Goal: Task Accomplishment & Management: Manage account settings

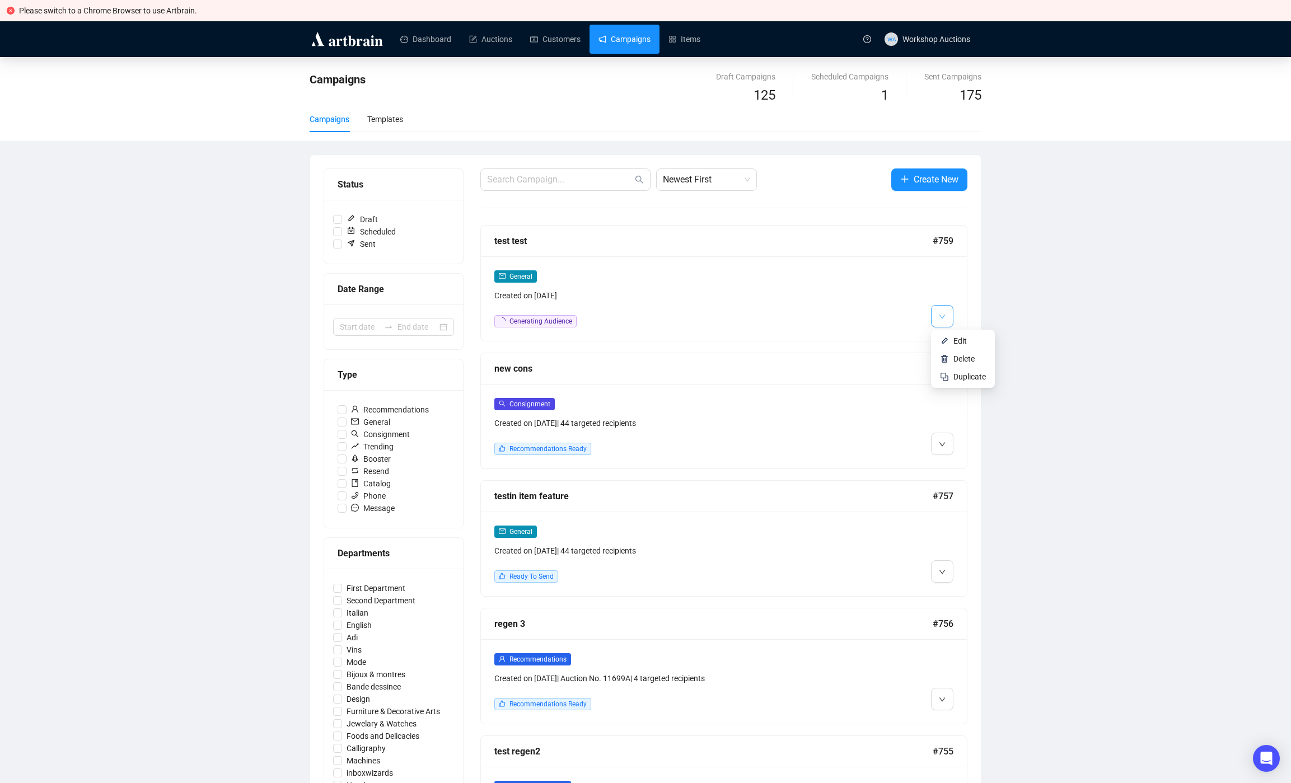
click at [944, 317] on icon "down" at bounding box center [942, 316] width 7 height 7
click at [952, 335] on li "Edit" at bounding box center [962, 341] width 59 height 18
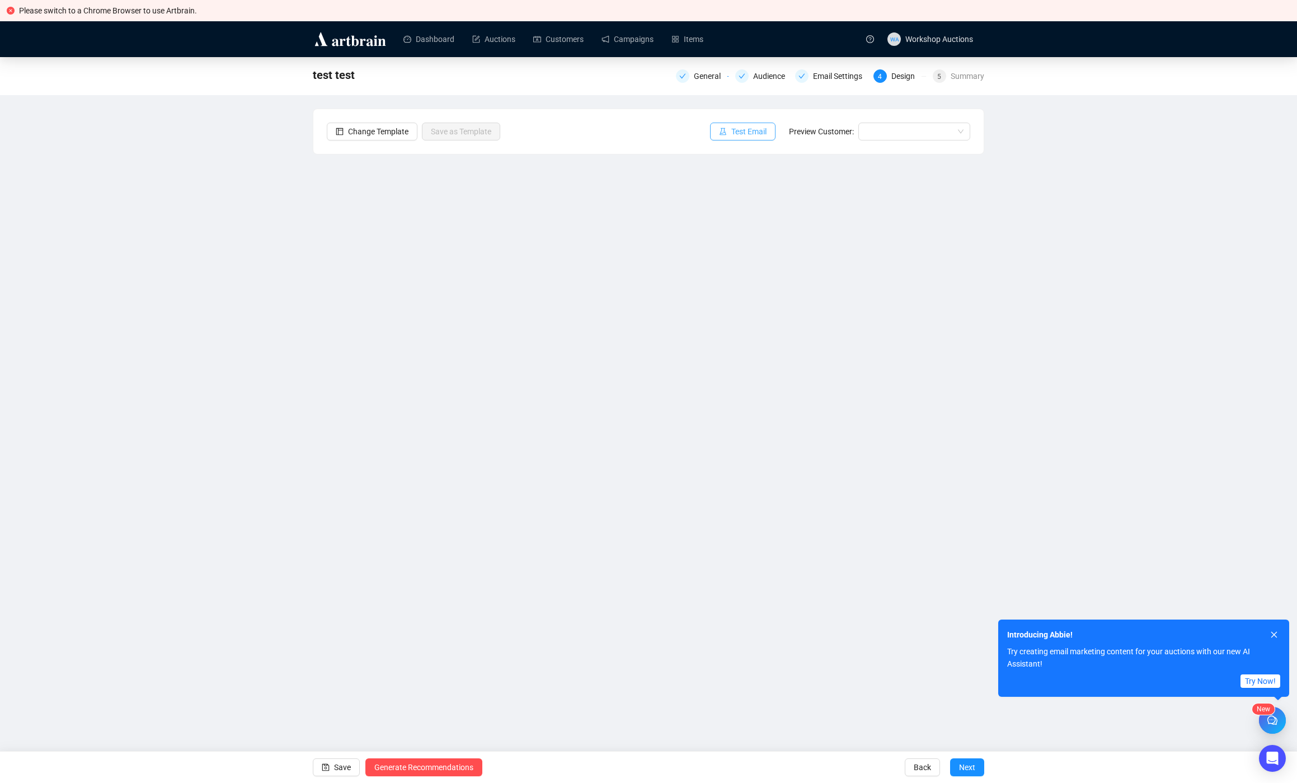
click at [742, 134] on span "Test Email" at bounding box center [749, 131] width 35 height 12
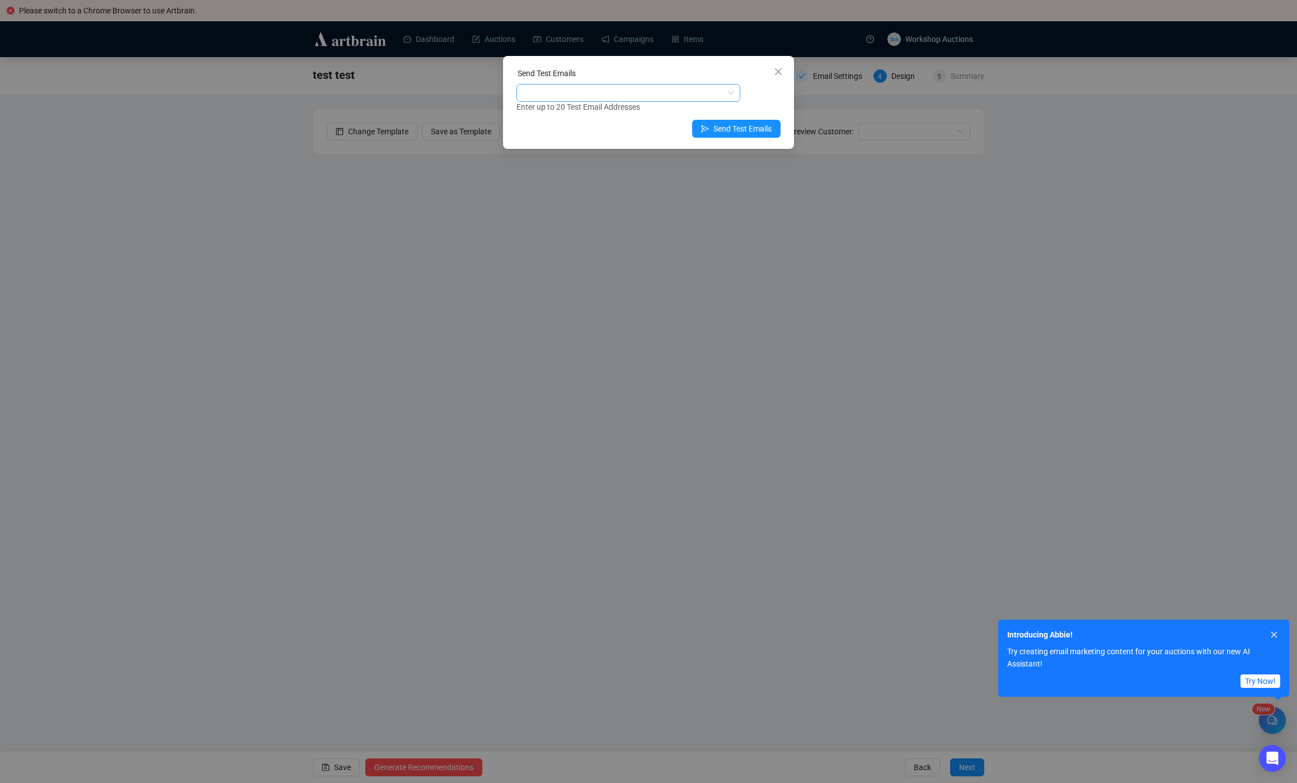
click at [609, 86] on div at bounding box center [623, 93] width 208 height 16
type input "leon"
click at [609, 134] on div "leon.v@artbrain.co" at bounding box center [629, 133] width 206 height 12
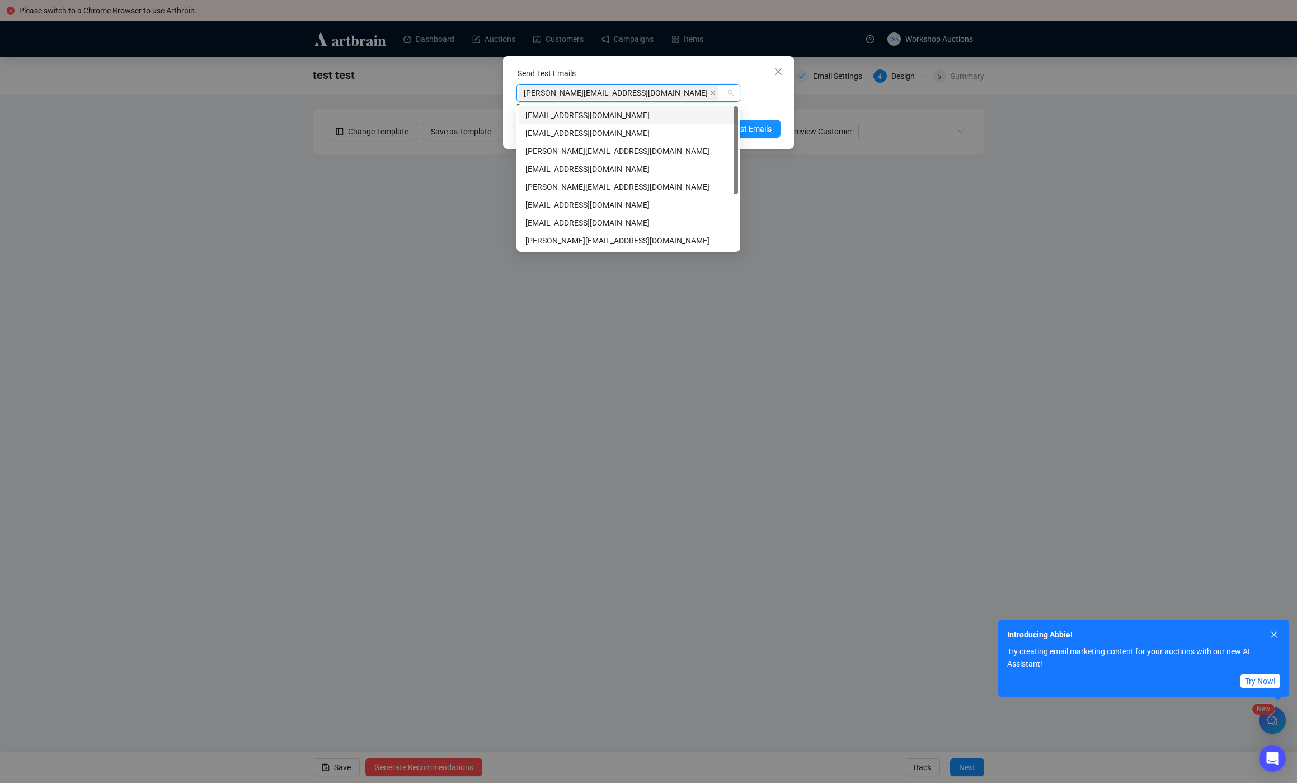
click at [773, 97] on div "leon.v@artbrain.co Enter up to 20 Test Email Addresses" at bounding box center [649, 98] width 264 height 29
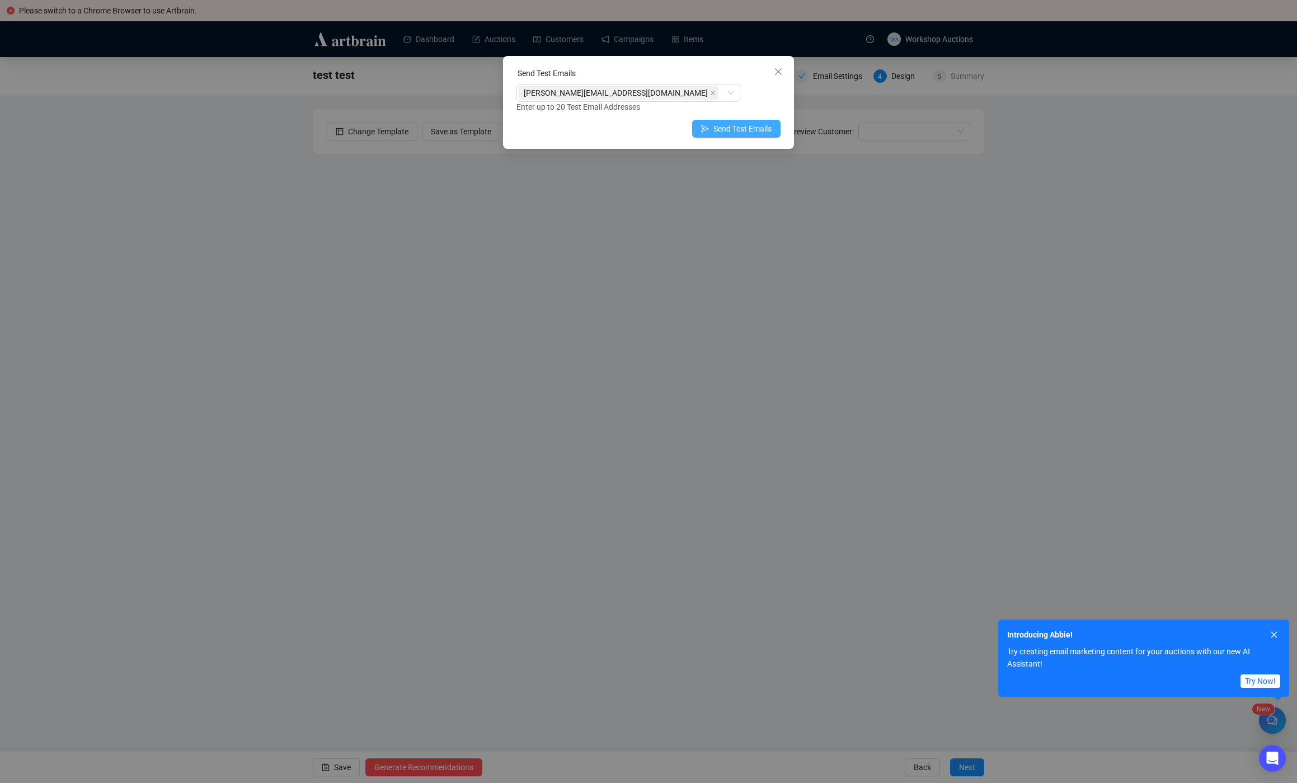
click at [762, 131] on span "Send Test Emails" at bounding box center [743, 129] width 58 height 12
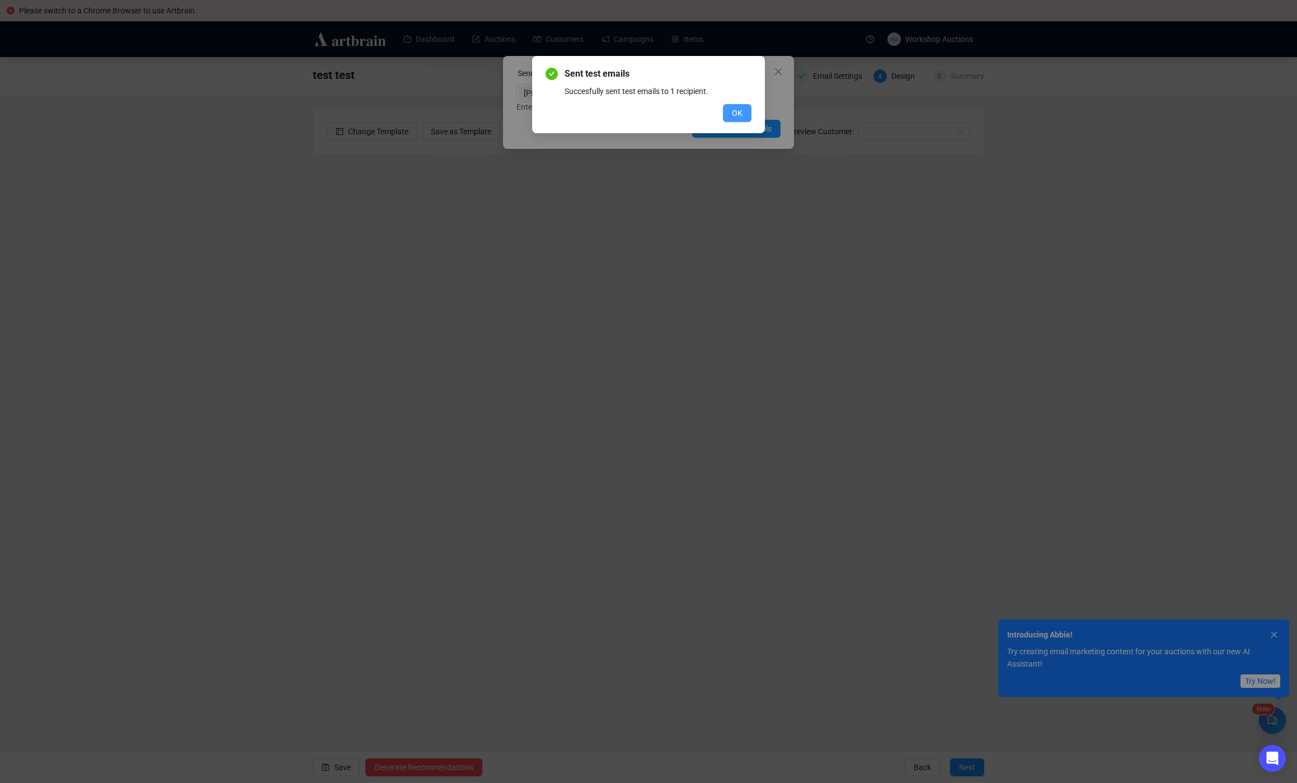
click at [731, 107] on button "OK" at bounding box center [737, 113] width 29 height 18
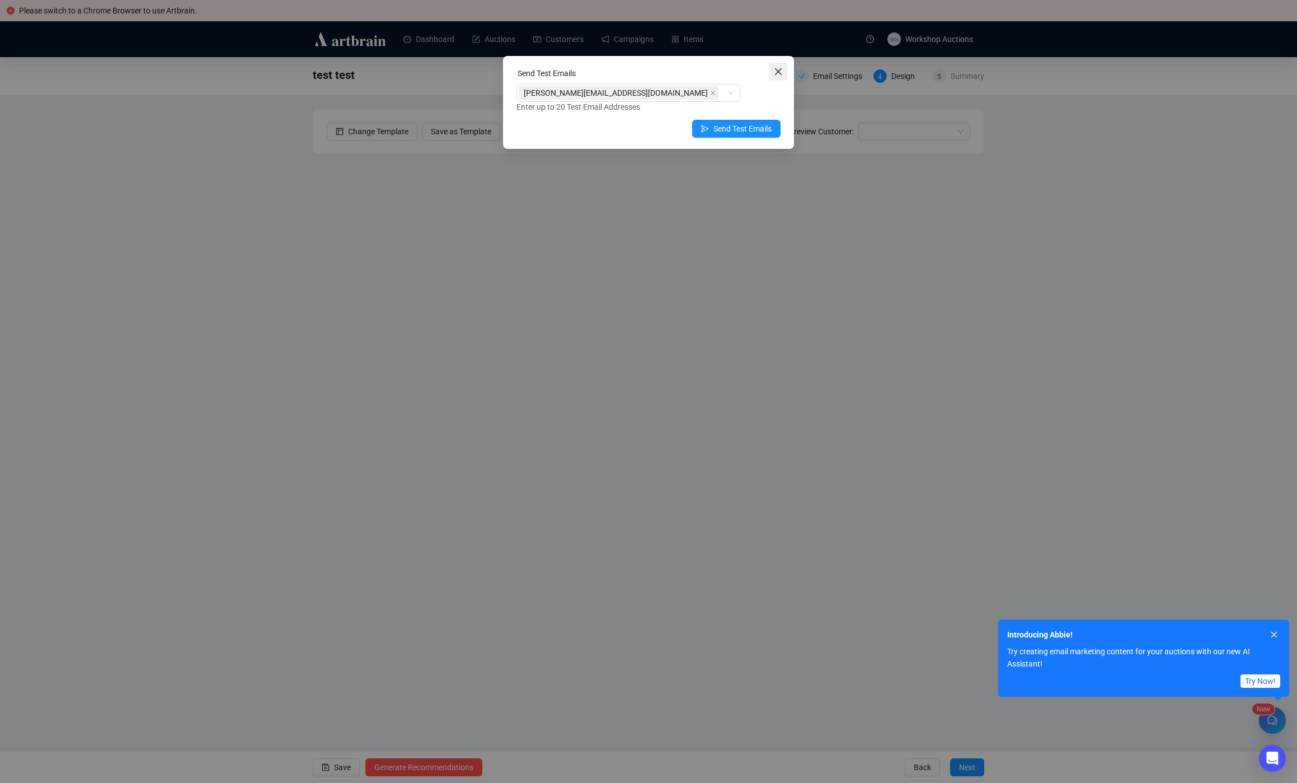
click at [776, 71] on icon "close" at bounding box center [778, 71] width 9 height 9
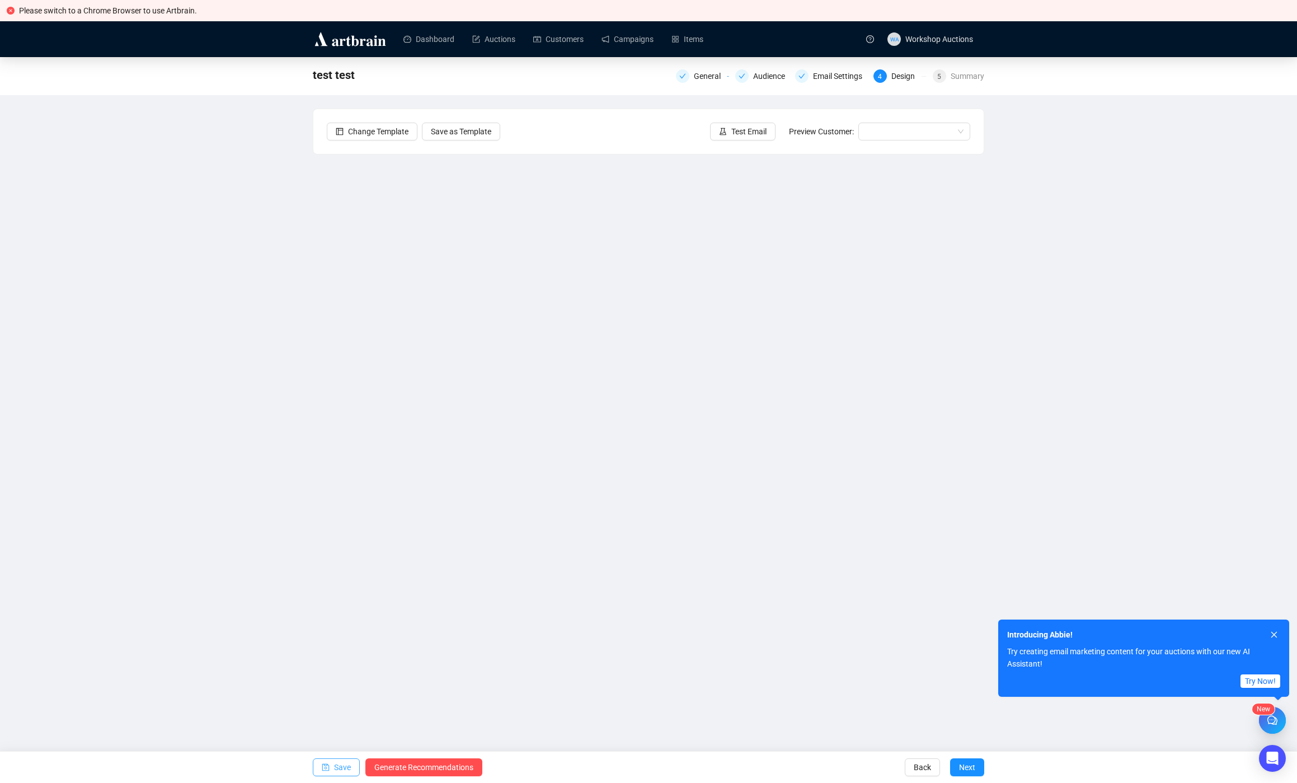
click at [335, 769] on span "Save" at bounding box center [342, 767] width 17 height 31
click at [611, 40] on link "Campaigns" at bounding box center [628, 39] width 52 height 29
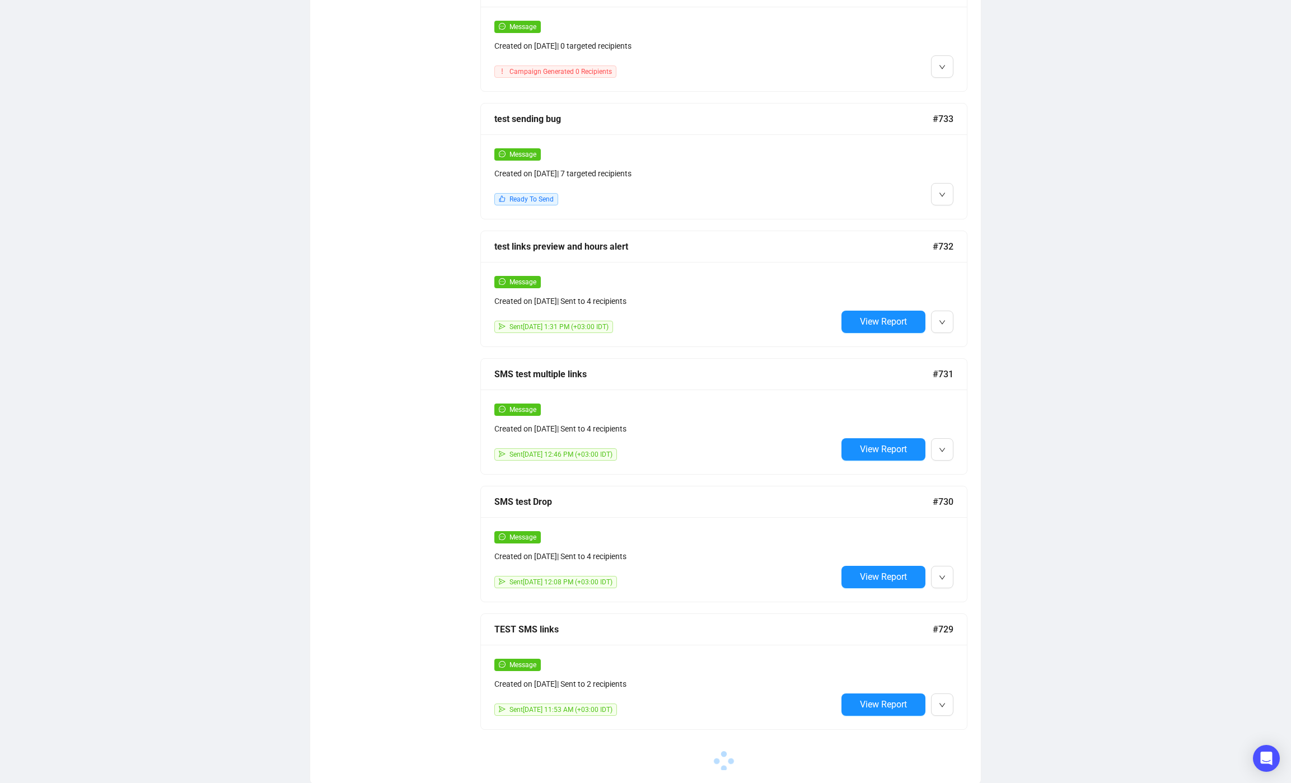
scroll to position [2536, 0]
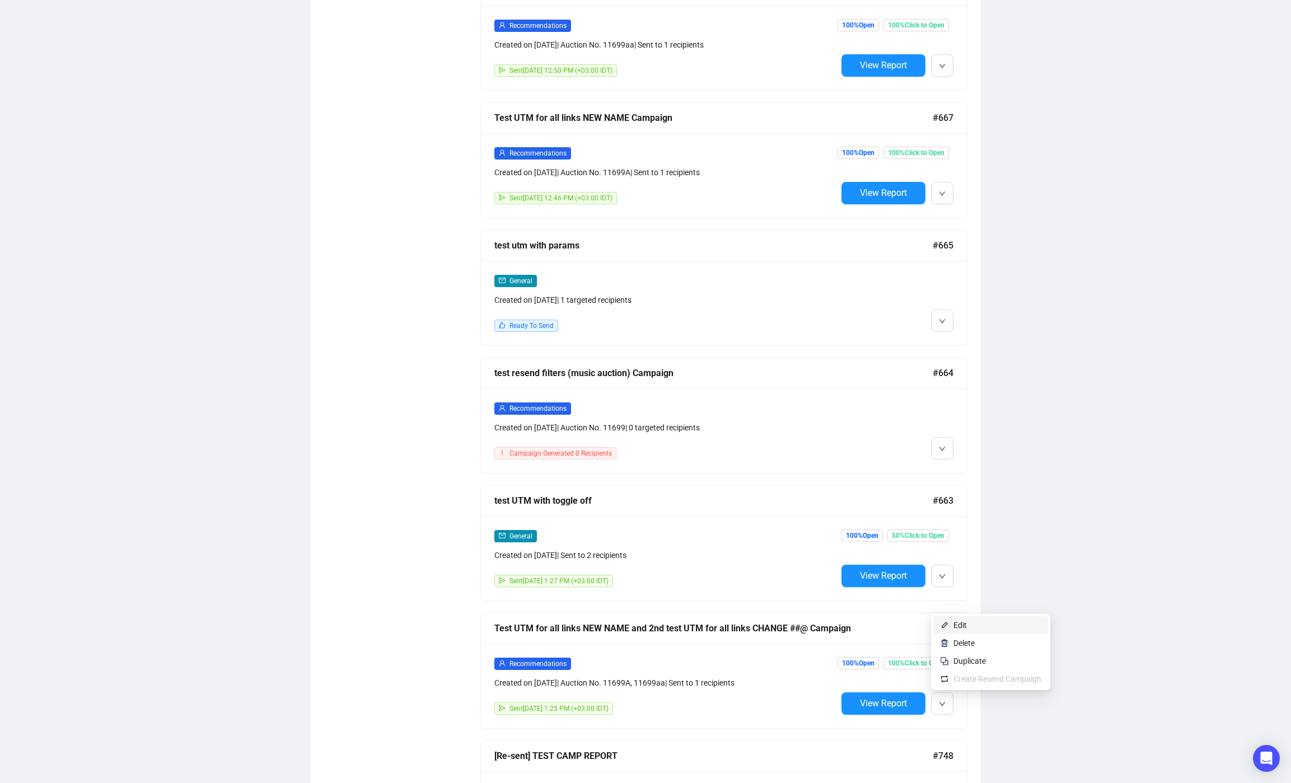
click at [955, 622] on span "Edit" at bounding box center [959, 625] width 13 height 9
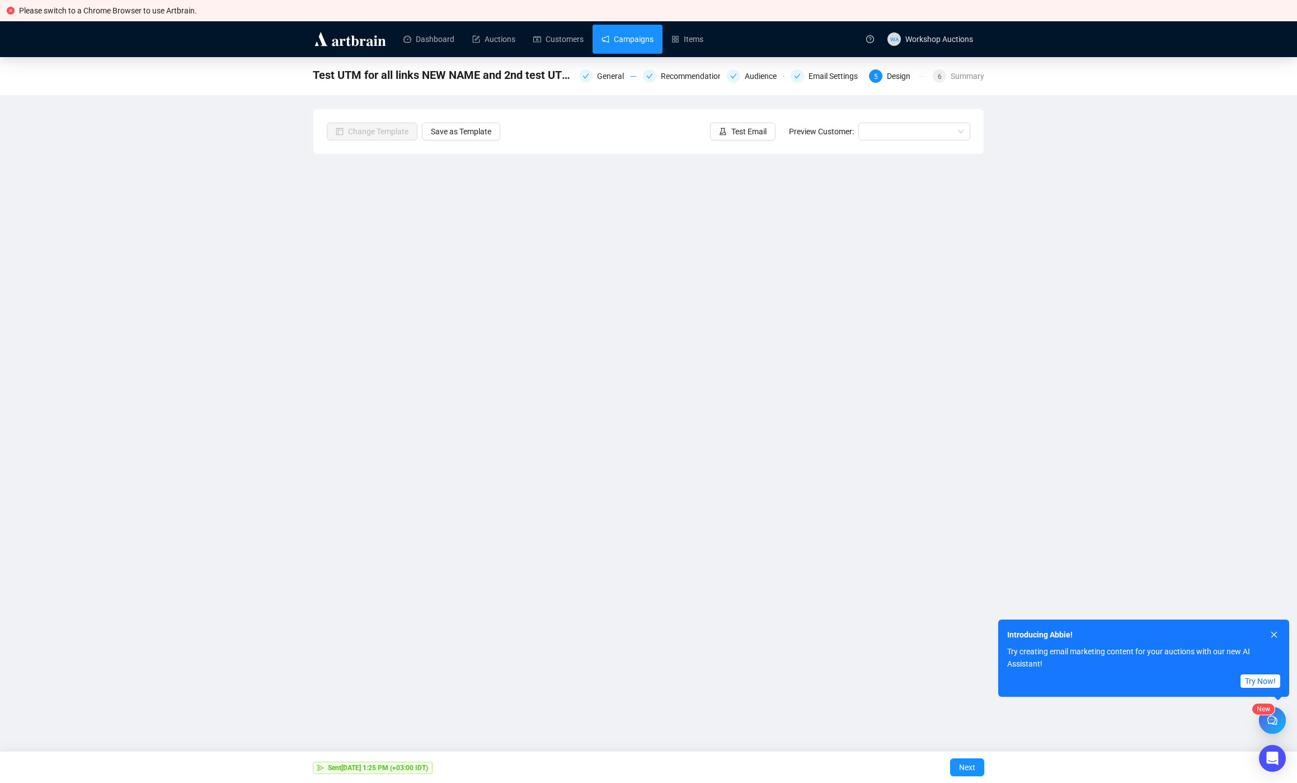
click at [640, 38] on link "Campaigns" at bounding box center [628, 39] width 52 height 29
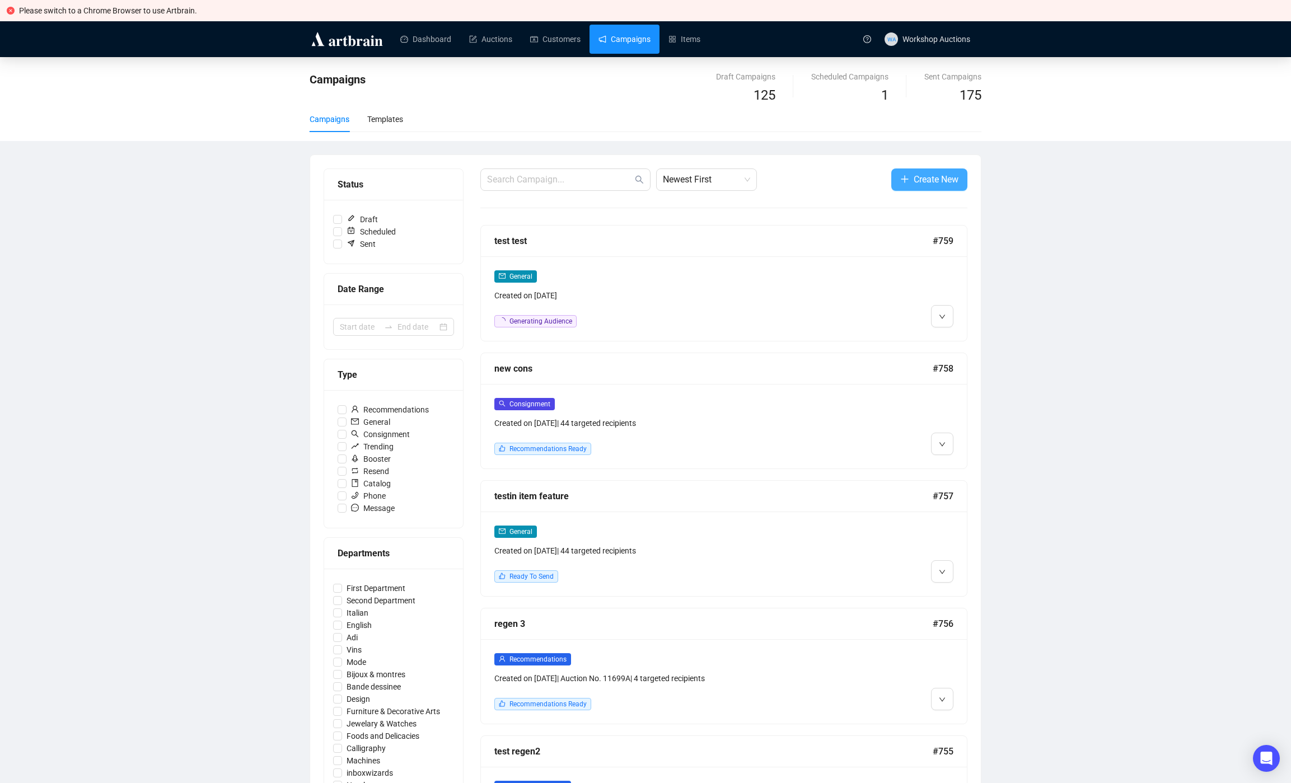
click at [915, 175] on span "Create New" at bounding box center [936, 179] width 45 height 14
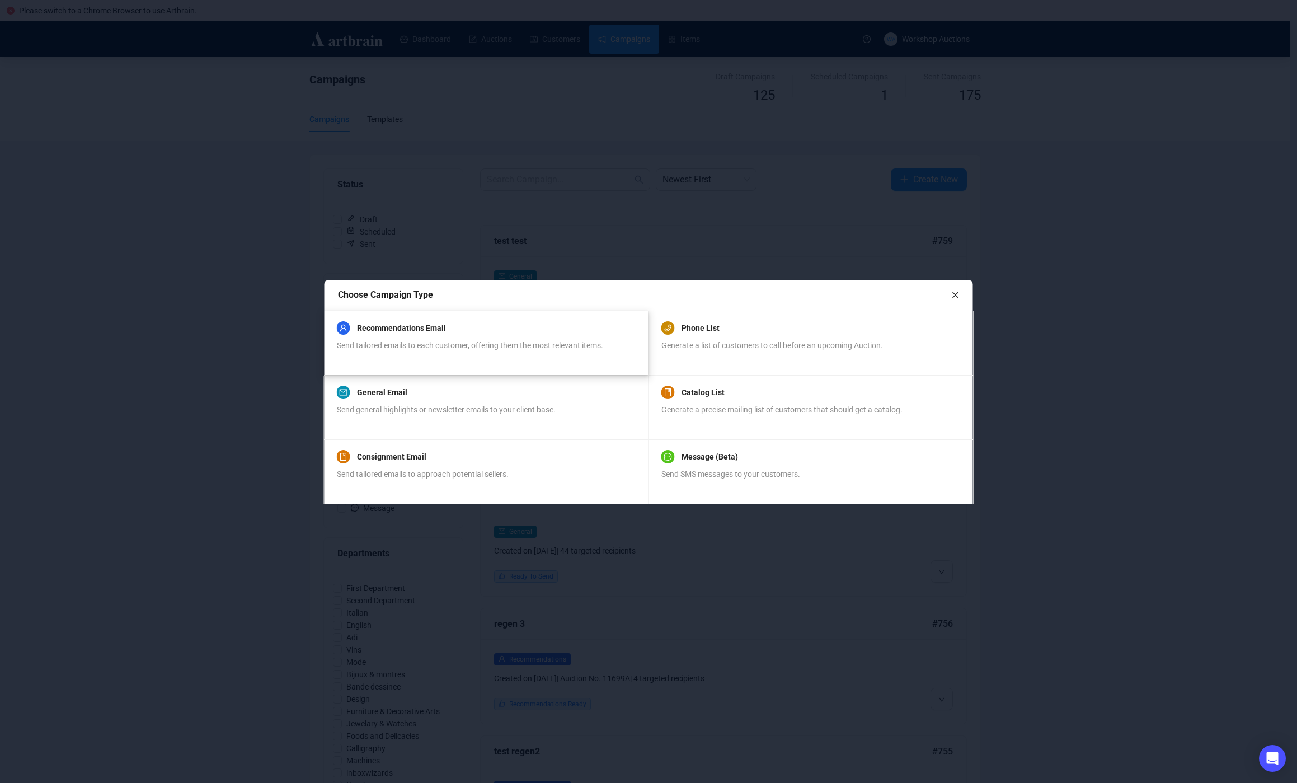
click at [431, 340] on div "Send tailored emails to each customer, offering them the most relevant items." at bounding box center [470, 351] width 266 height 25
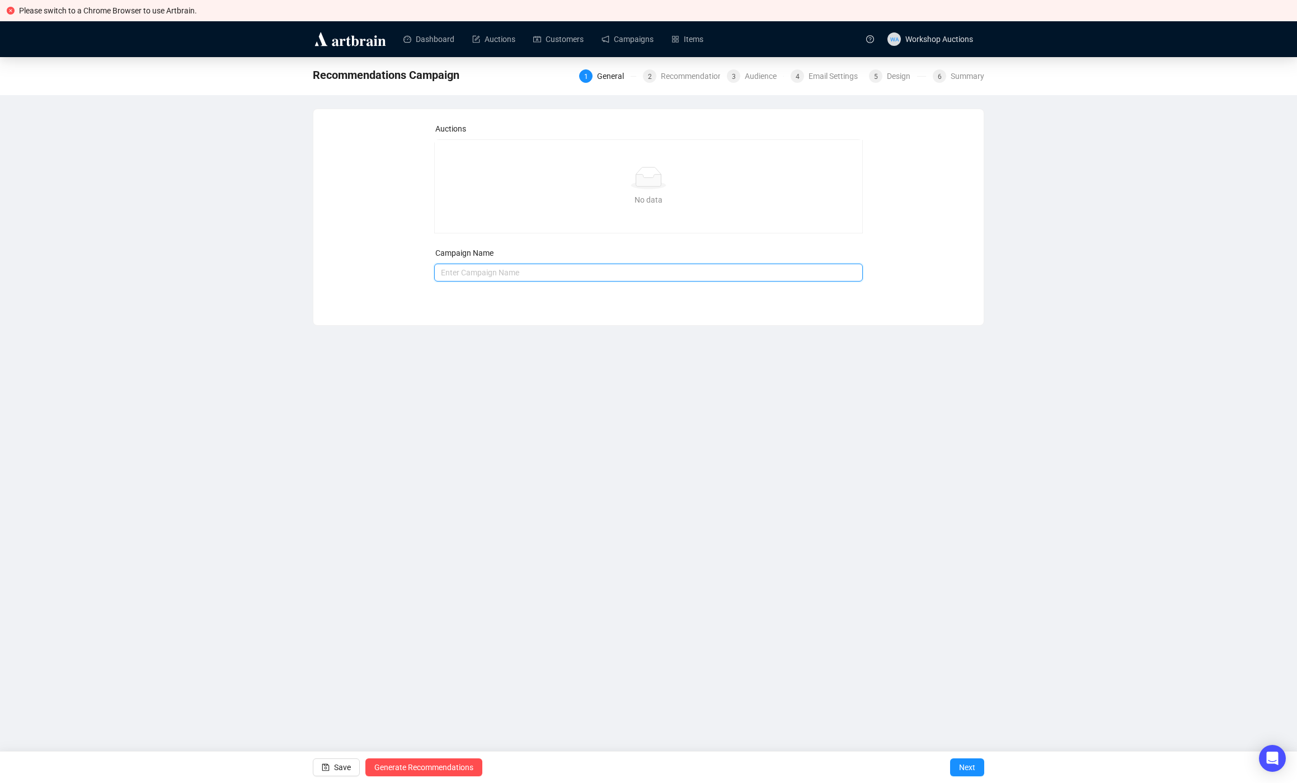
click at [534, 277] on input "text" at bounding box center [648, 273] width 429 height 18
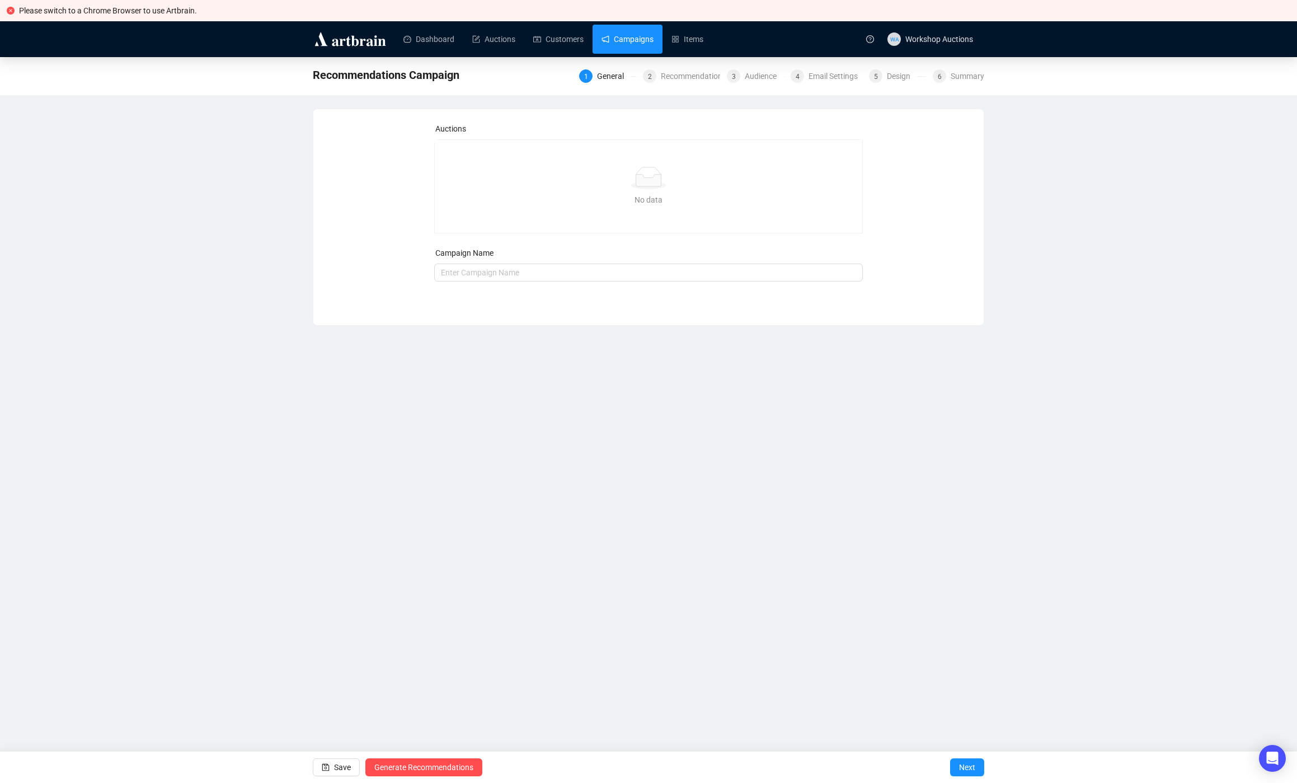
click at [622, 40] on link "Campaigns" at bounding box center [628, 39] width 52 height 29
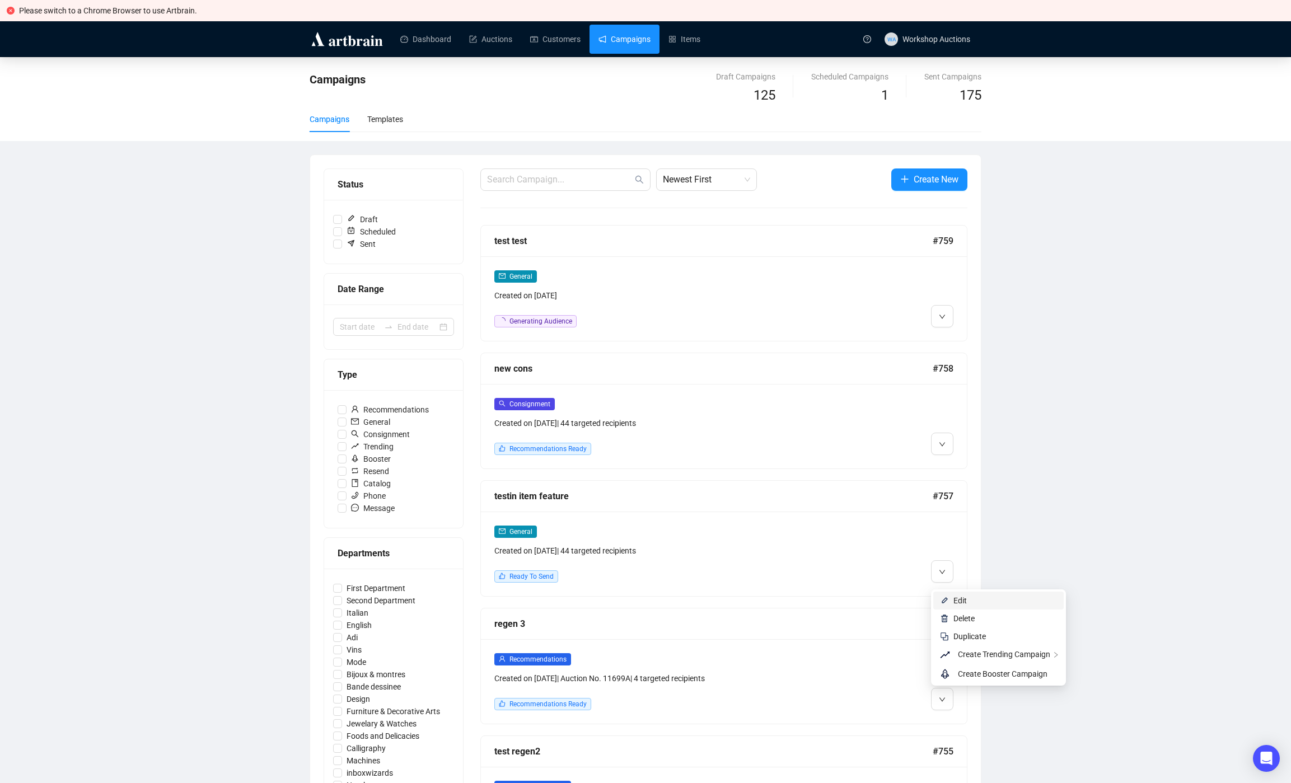
click at [963, 603] on span "Edit" at bounding box center [959, 600] width 13 height 9
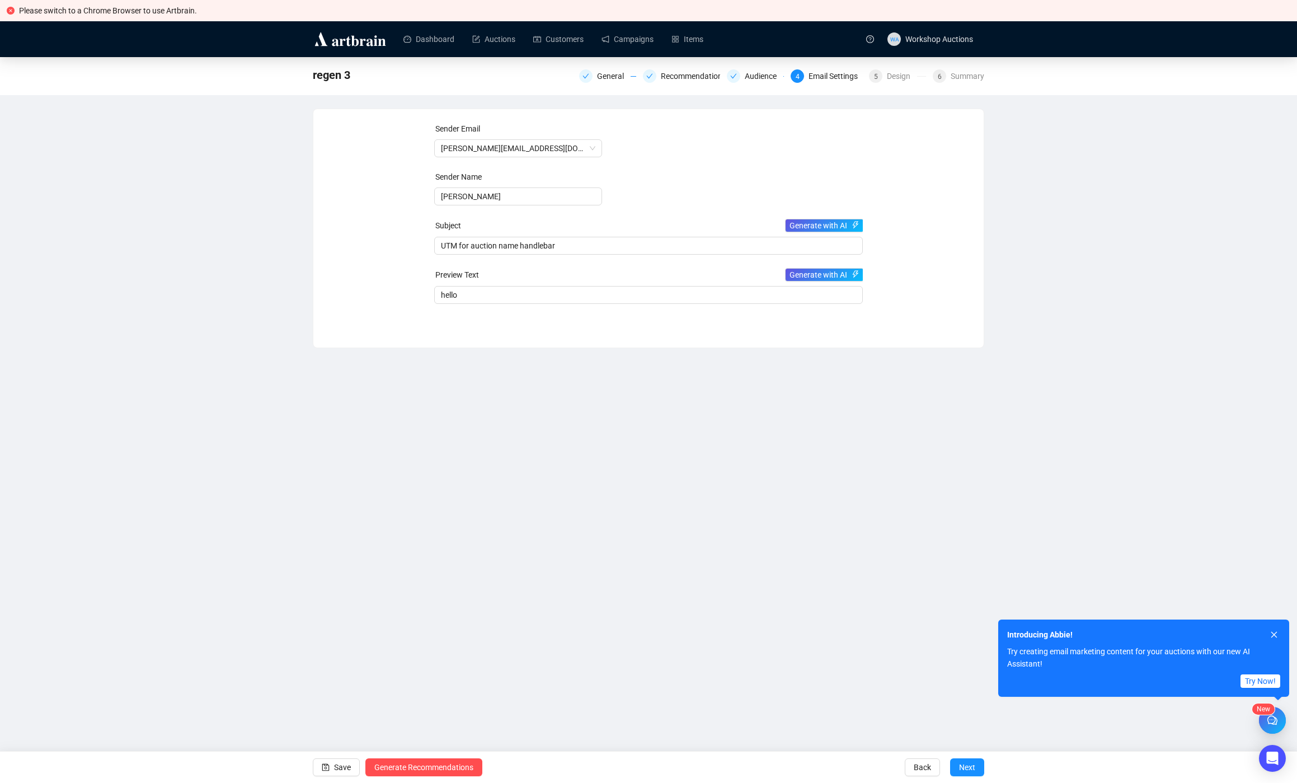
click at [897, 83] on div "General Recommendations Audience 4 Email Settings 5 Design 6 Summary" at bounding box center [781, 75] width 405 height 18
click at [891, 68] on div "General Recommendations Audience 4 Email Settings 5 Design 6 Summary" at bounding box center [781, 75] width 405 height 16
click at [891, 75] on div "Design" at bounding box center [902, 75] width 30 height 13
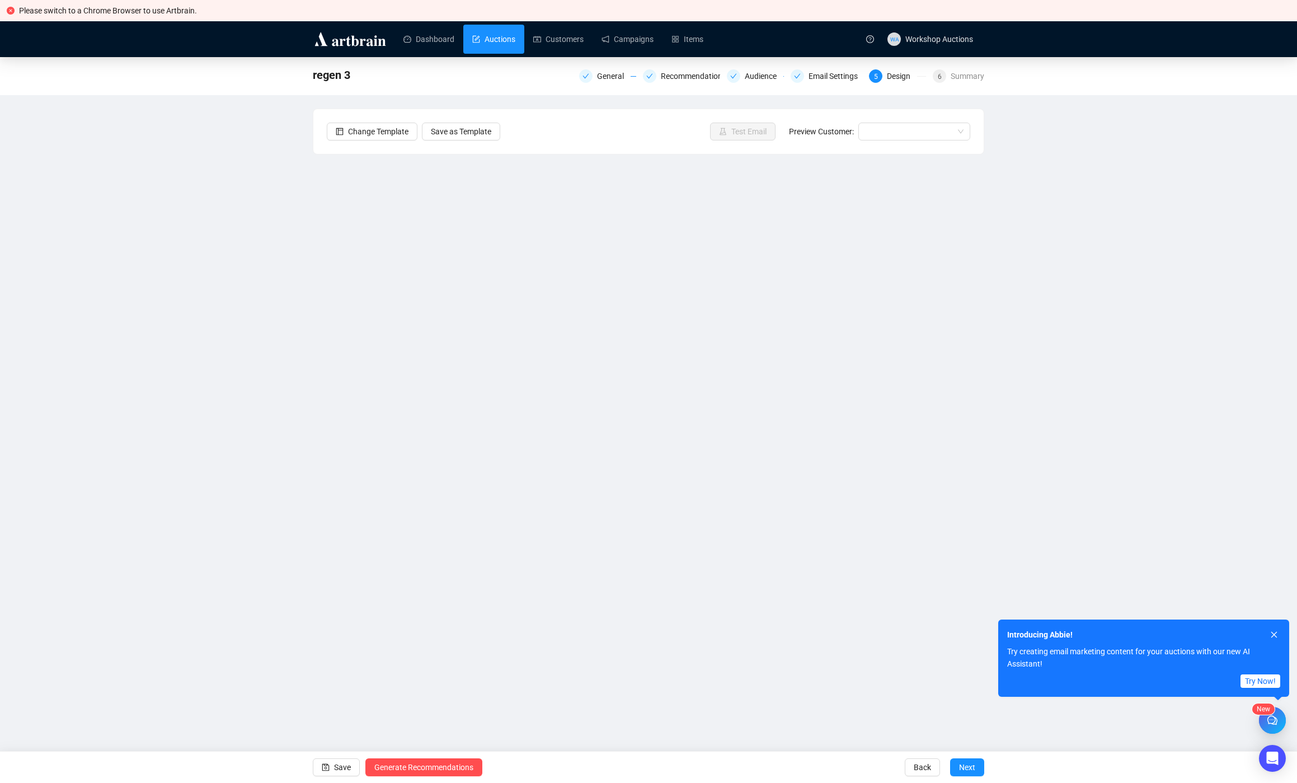
click at [483, 35] on link "Auctions" at bounding box center [493, 39] width 43 height 29
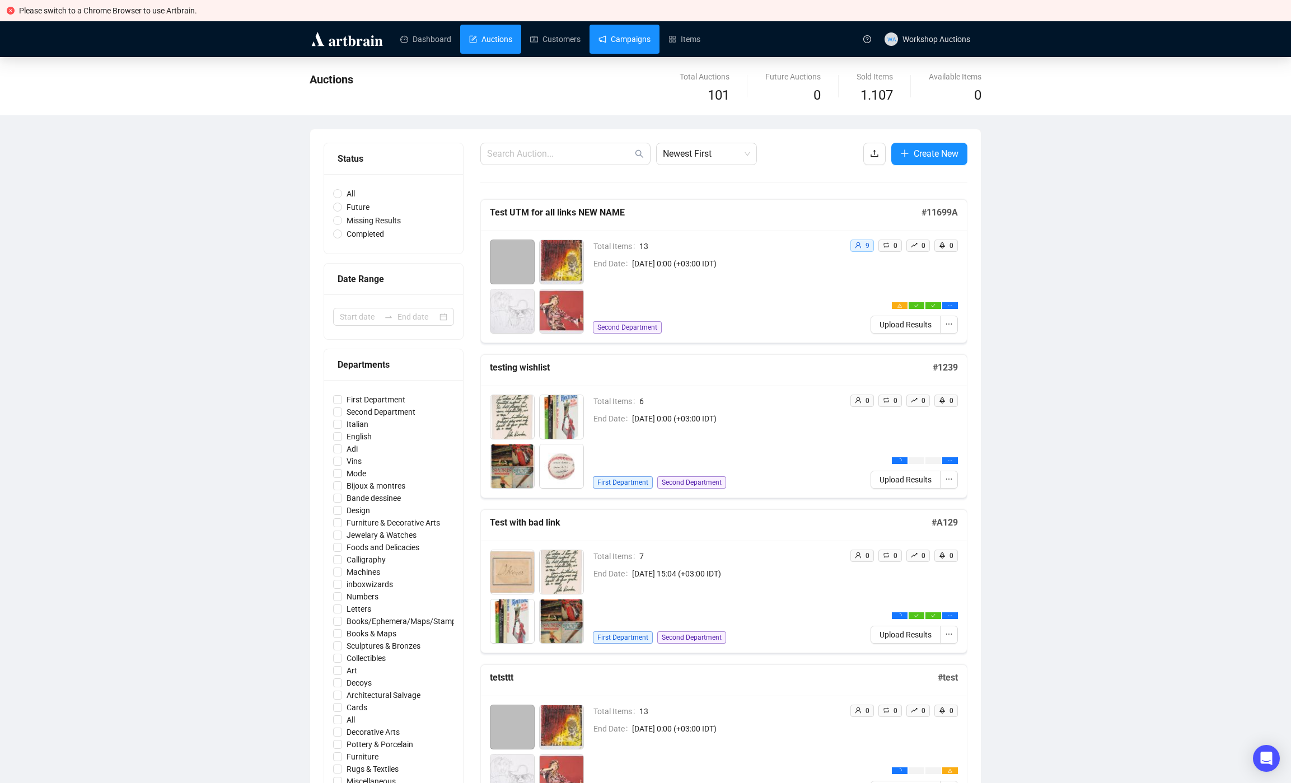
click at [622, 43] on link "Campaigns" at bounding box center [624, 39] width 52 height 29
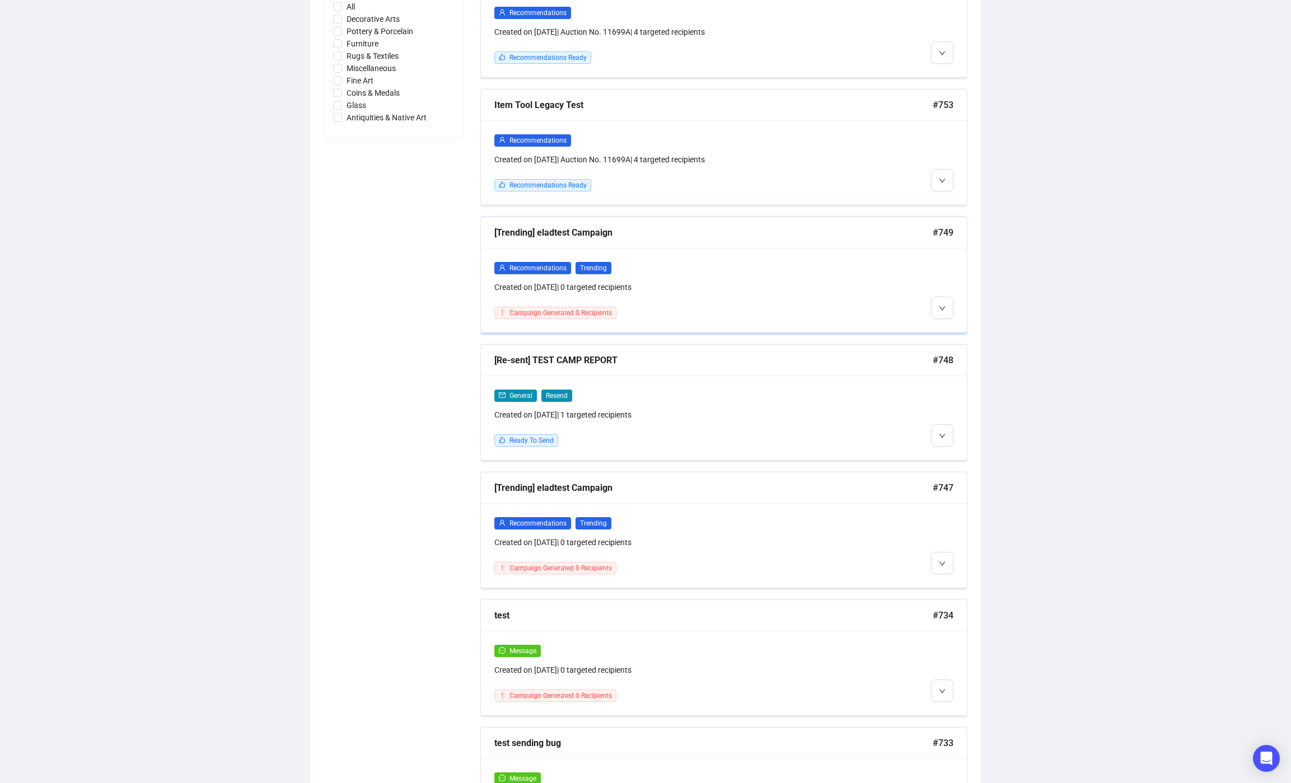
scroll to position [936, 0]
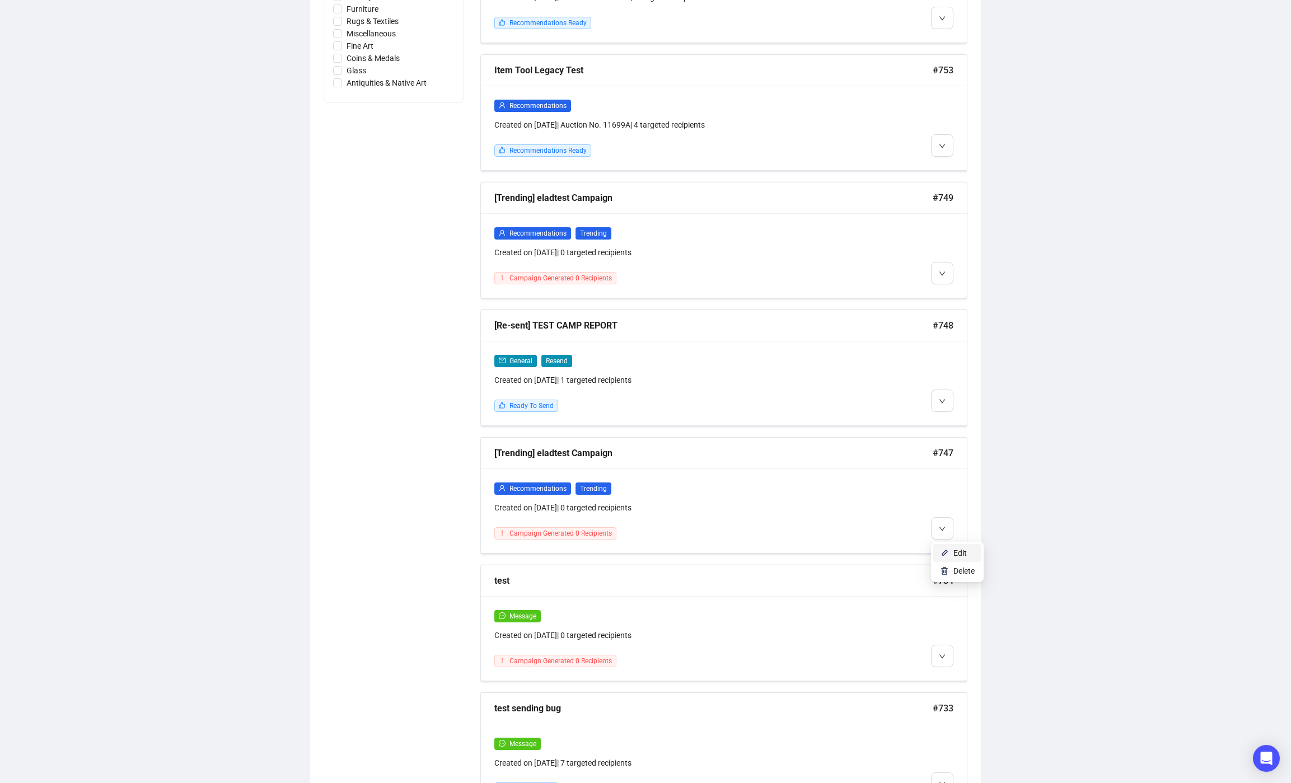
click at [966, 549] on span "Edit" at bounding box center [959, 553] width 13 height 9
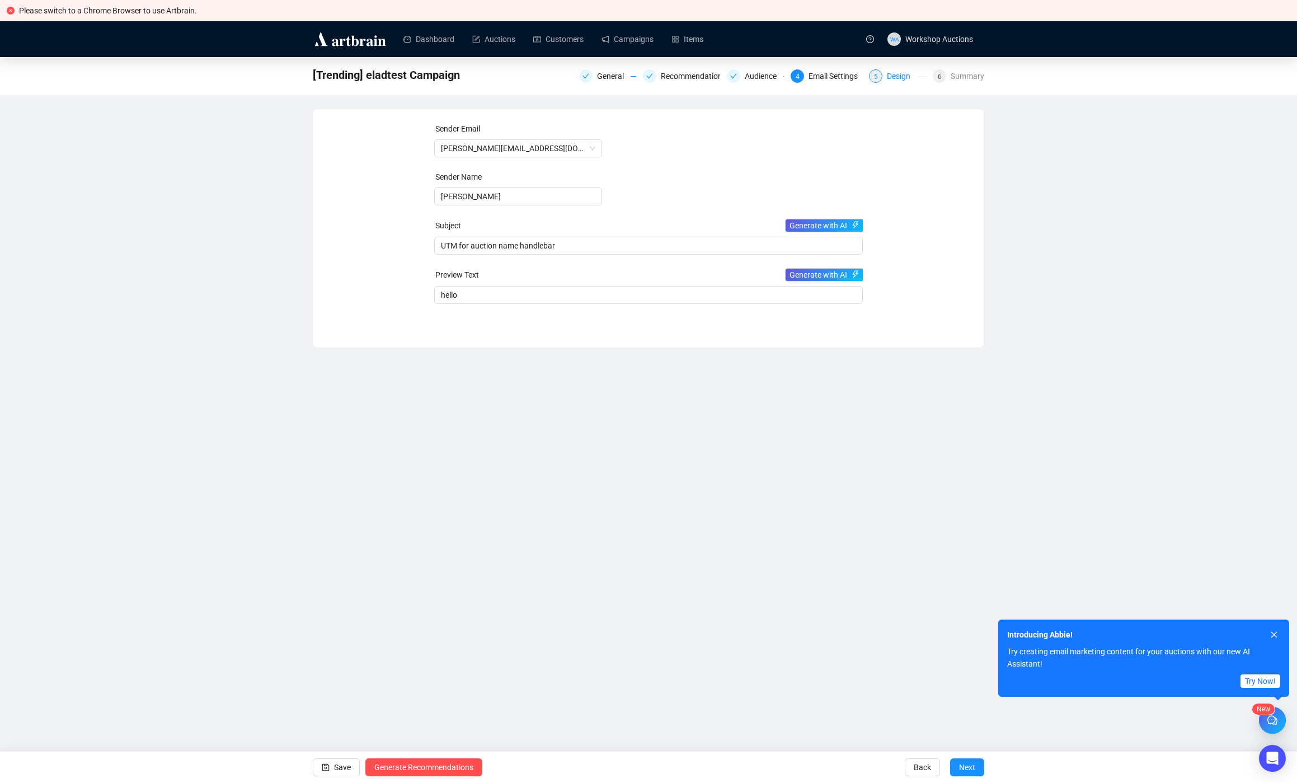
click at [902, 76] on div "Design" at bounding box center [902, 75] width 30 height 13
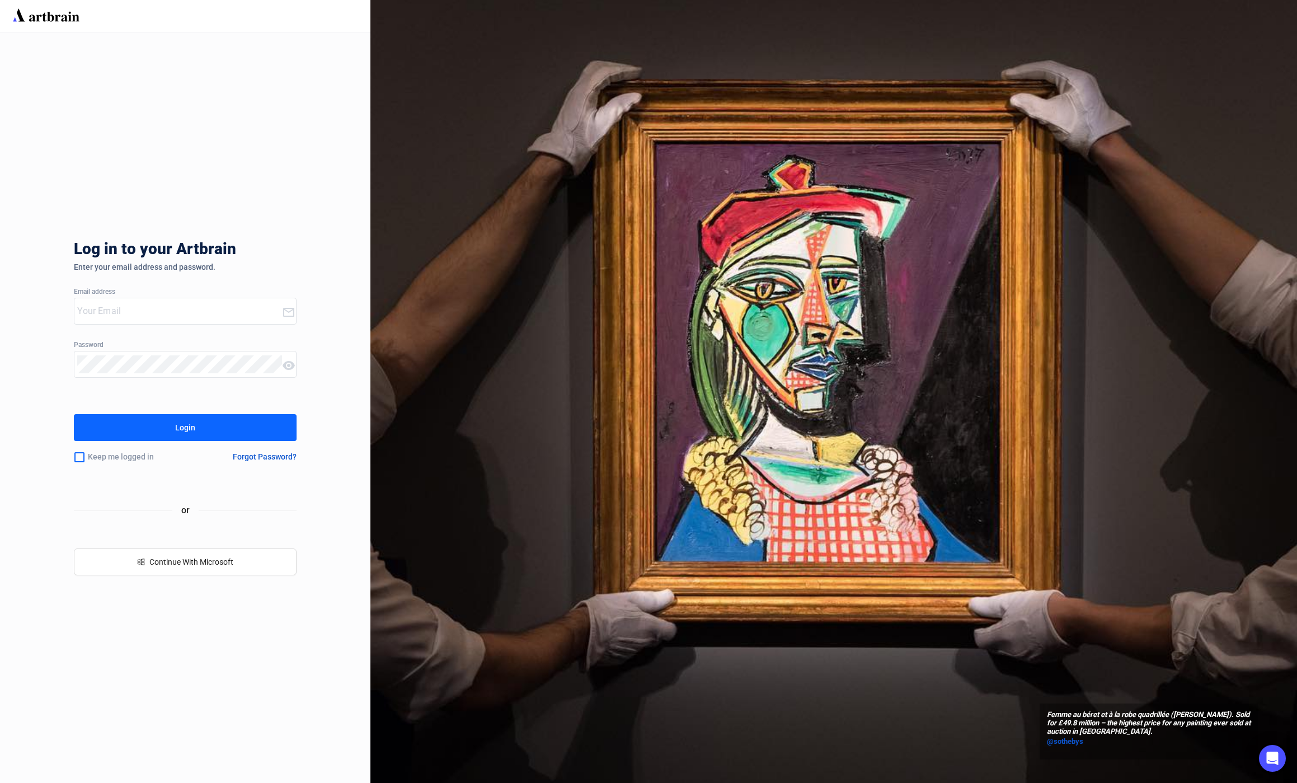
click at [172, 318] on input "email" at bounding box center [179, 311] width 204 height 18
type input "[EMAIL_ADDRESS][DOMAIN_NAME]"
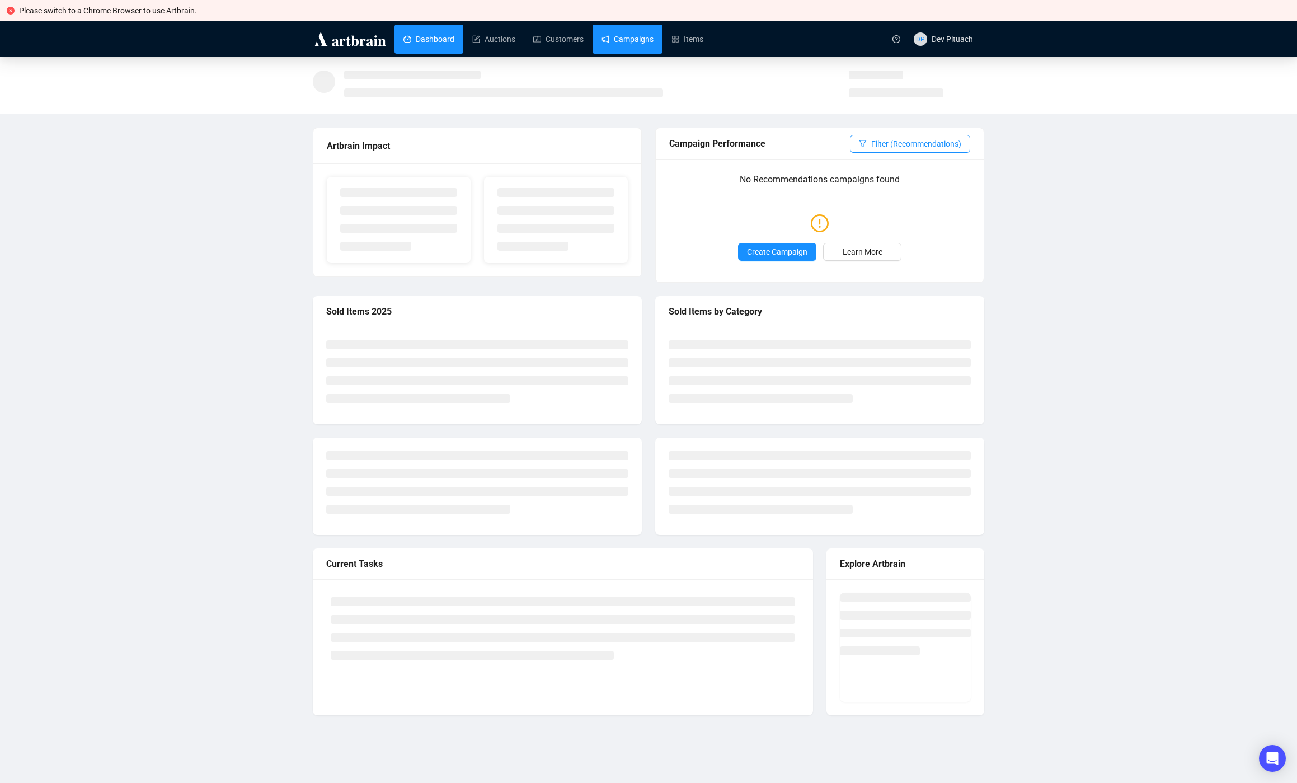
click at [619, 45] on link "Campaigns" at bounding box center [628, 39] width 52 height 29
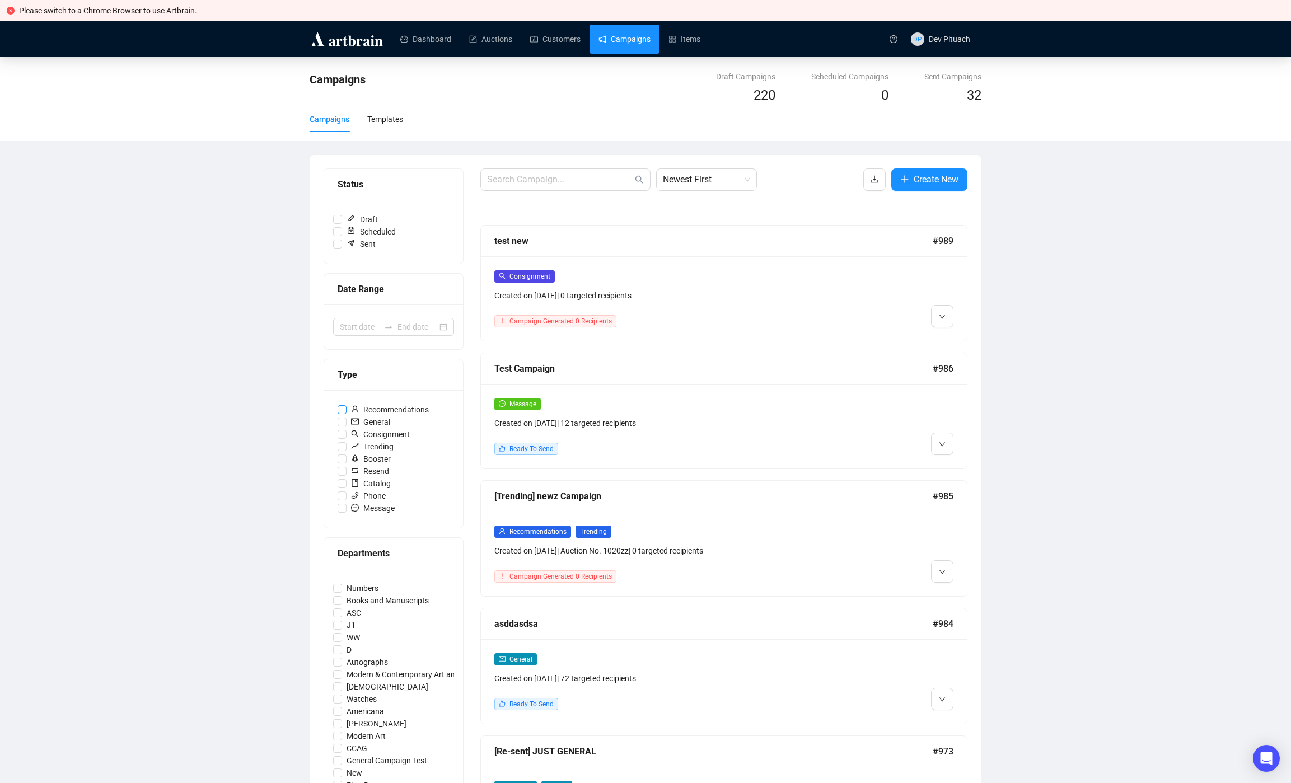
click at [389, 406] on span "Recommendations" at bounding box center [389, 410] width 87 height 12
click at [346, 406] on input "Recommendations" at bounding box center [342, 409] width 9 height 9
checkbox input "true"
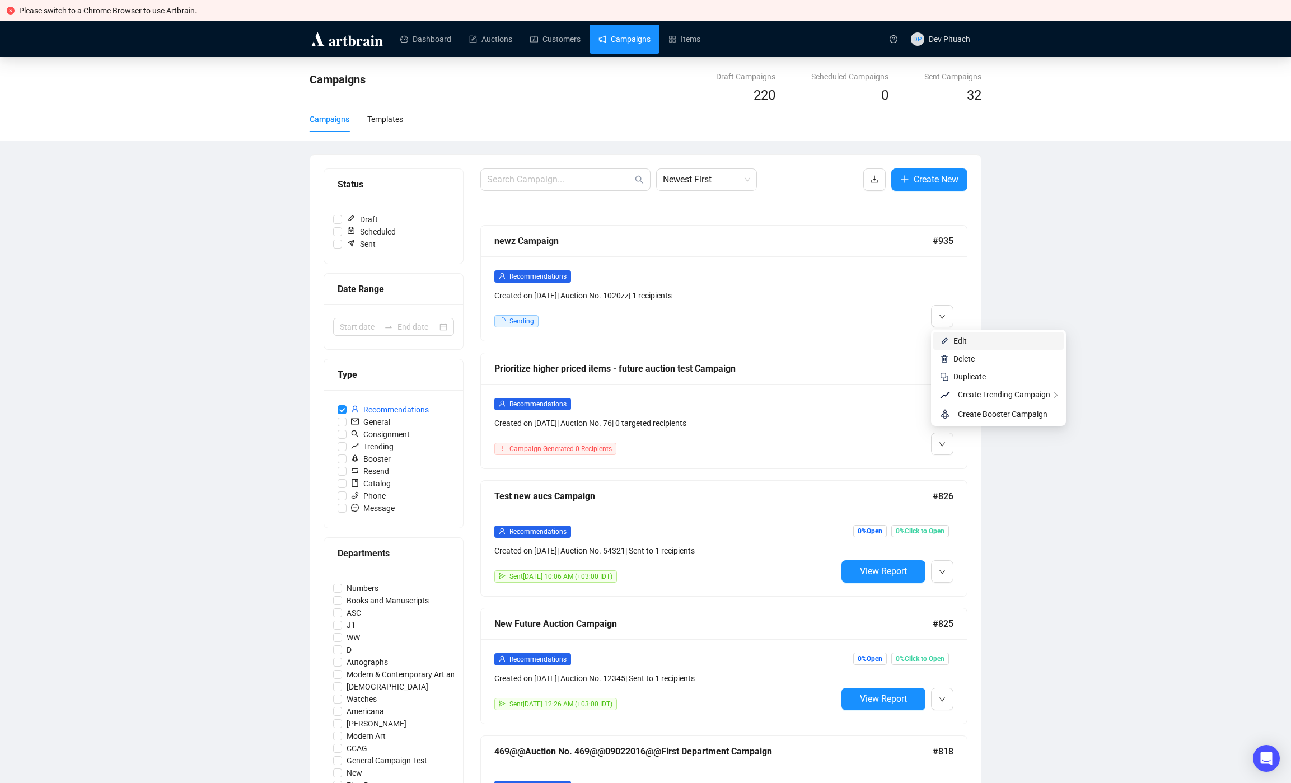
click at [958, 339] on span "Edit" at bounding box center [959, 340] width 13 height 9
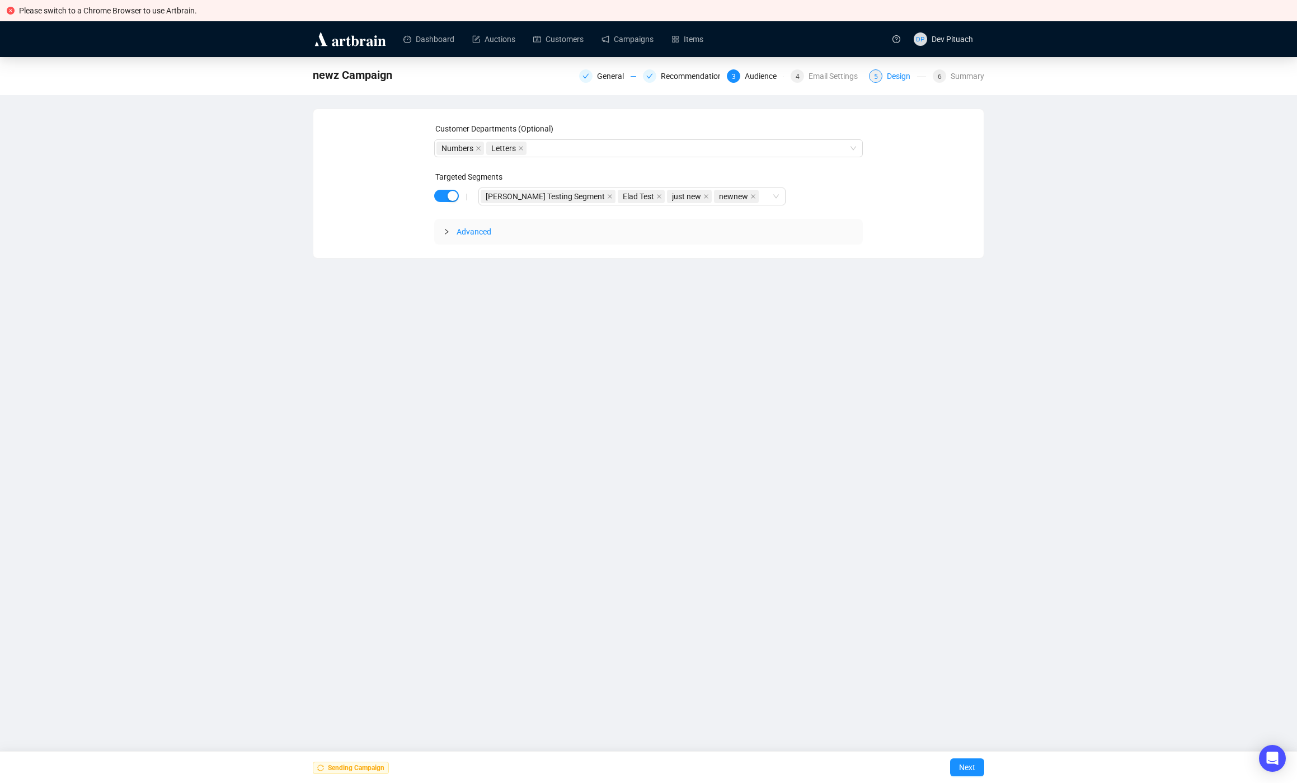
click at [904, 78] on div "Design" at bounding box center [902, 75] width 30 height 13
